Goal: Check status: Check status

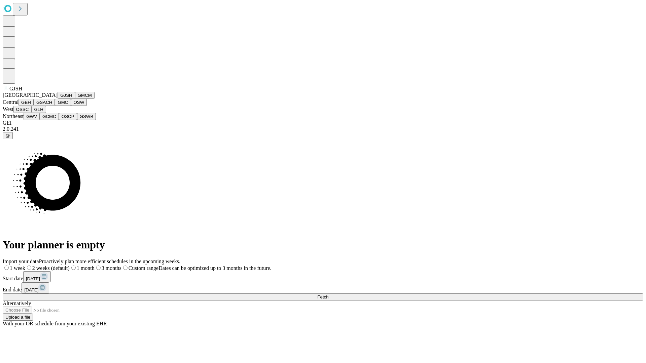
click at [58, 99] on button "GJSH" at bounding box center [66, 95] width 17 height 7
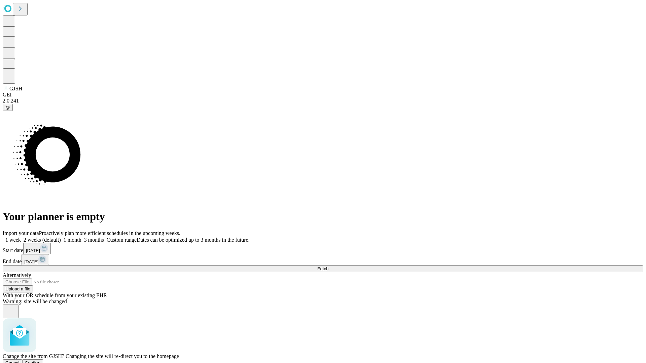
click at [41, 361] on span "Confirm" at bounding box center [33, 363] width 16 height 5
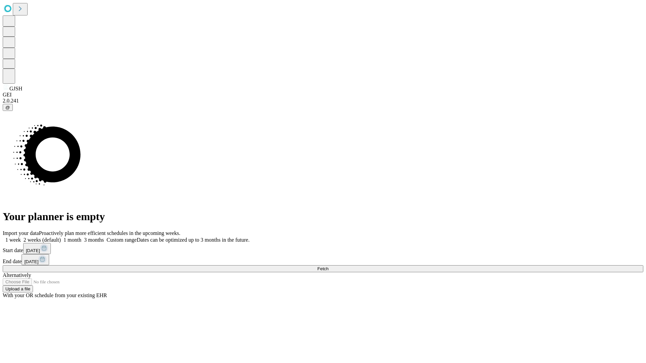
click at [81, 237] on label "1 month" at bounding box center [71, 240] width 21 height 6
click at [328, 266] on span "Fetch" at bounding box center [322, 268] width 11 height 5
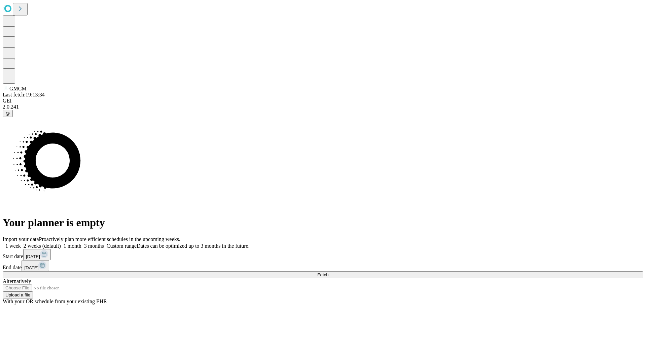
click at [81, 243] on label "1 month" at bounding box center [71, 246] width 21 height 6
click at [328, 272] on span "Fetch" at bounding box center [322, 274] width 11 height 5
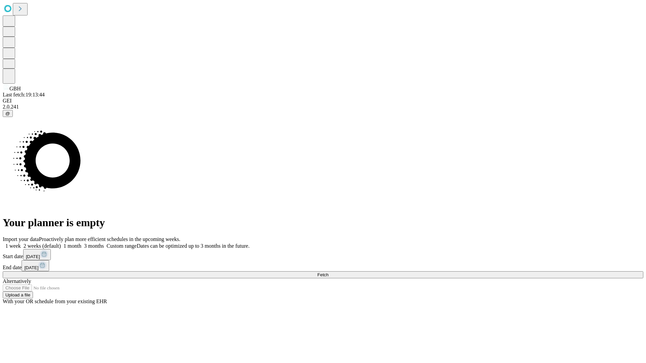
click at [81, 243] on label "1 month" at bounding box center [71, 246] width 21 height 6
click at [328, 272] on span "Fetch" at bounding box center [322, 274] width 11 height 5
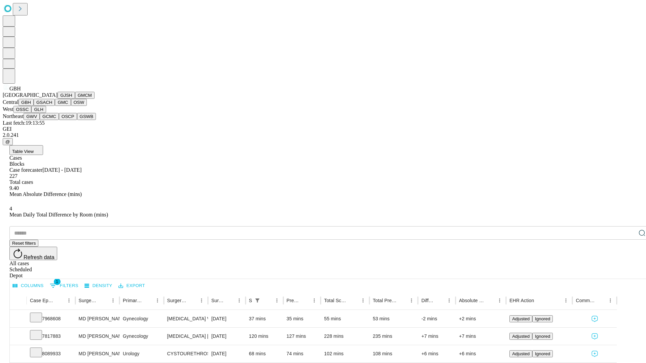
click at [52, 106] on button "GSACH" at bounding box center [44, 102] width 21 height 7
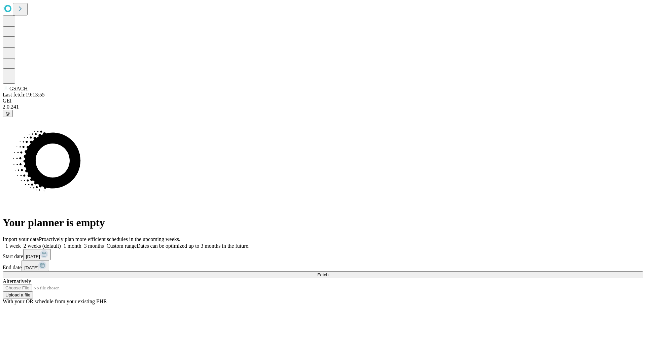
click at [81, 243] on label "1 month" at bounding box center [71, 246] width 21 height 6
click at [328, 272] on span "Fetch" at bounding box center [322, 274] width 11 height 5
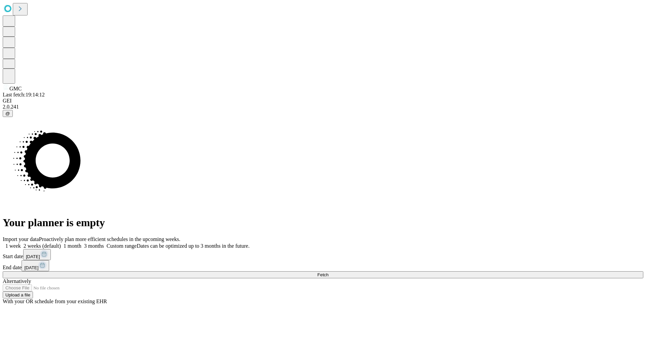
click at [328, 272] on span "Fetch" at bounding box center [322, 274] width 11 height 5
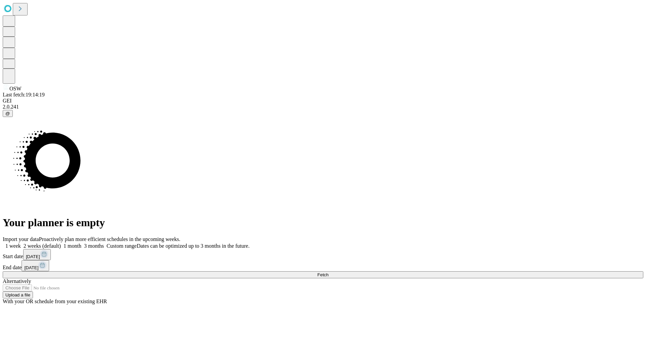
click at [328, 272] on span "Fetch" at bounding box center [322, 274] width 11 height 5
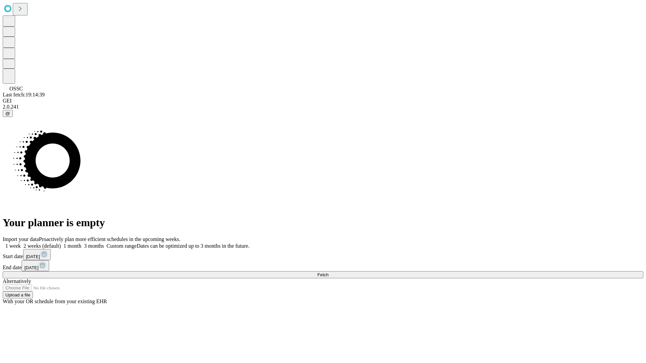
click at [81, 243] on label "1 month" at bounding box center [71, 246] width 21 height 6
click at [328, 272] on span "Fetch" at bounding box center [322, 274] width 11 height 5
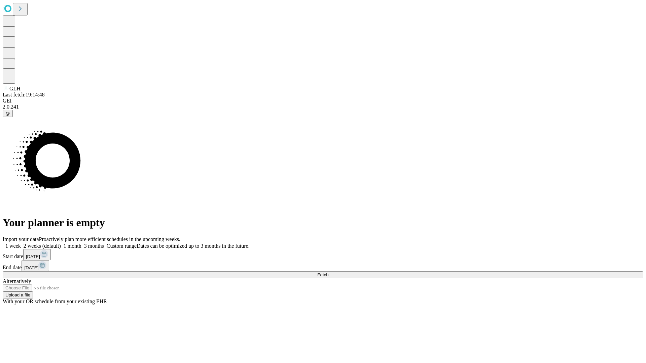
click at [328, 272] on span "Fetch" at bounding box center [322, 274] width 11 height 5
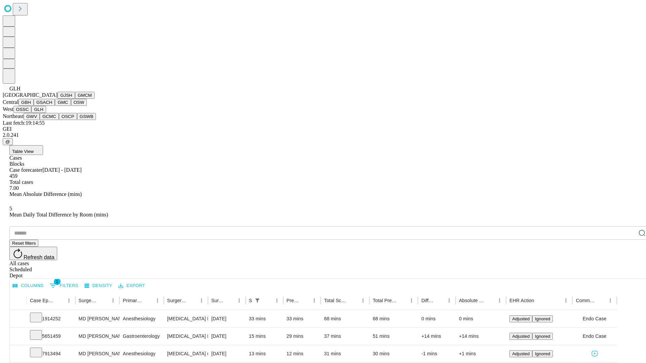
click at [40, 120] on button "GWV" at bounding box center [32, 116] width 16 height 7
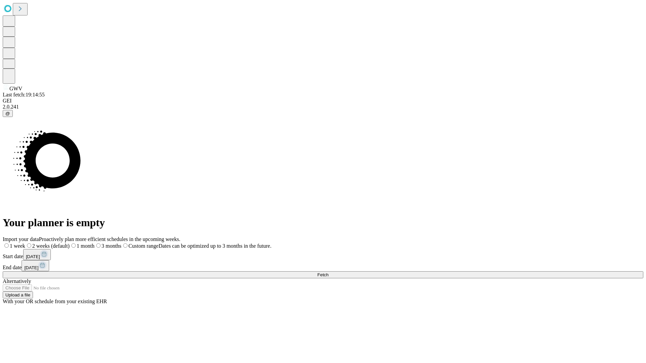
click at [95, 243] on label "1 month" at bounding box center [82, 246] width 25 height 6
click at [328, 272] on span "Fetch" at bounding box center [322, 274] width 11 height 5
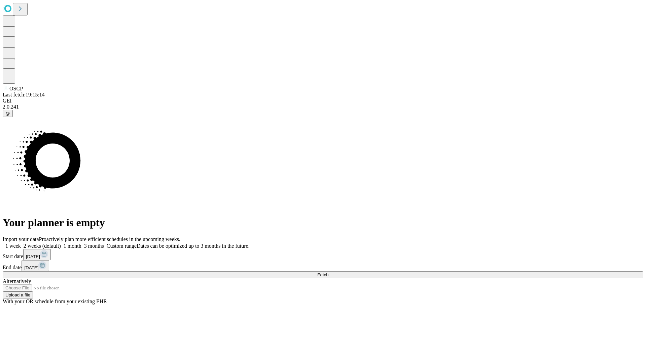
click at [81, 243] on label "1 month" at bounding box center [71, 246] width 21 height 6
click at [328, 272] on span "Fetch" at bounding box center [322, 274] width 11 height 5
